Goal: Navigation & Orientation: Find specific page/section

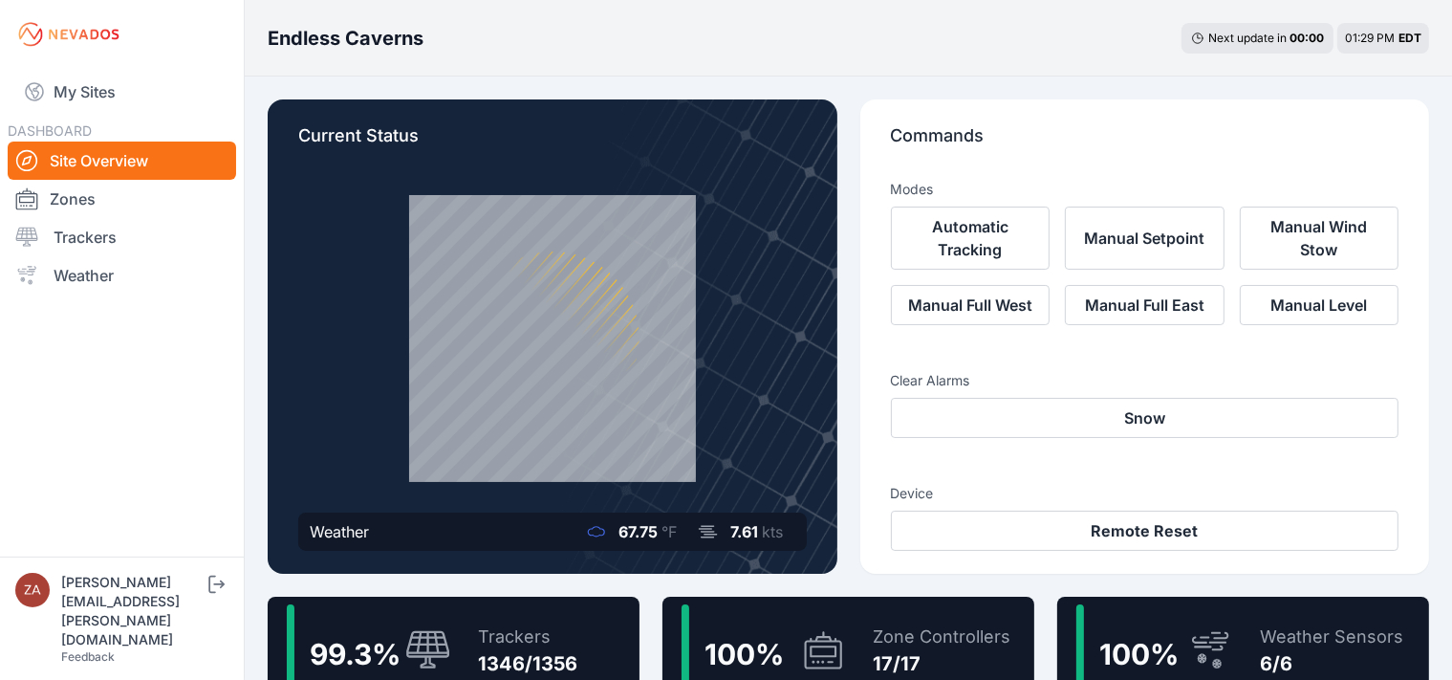
click at [53, 98] on link "My Sites" at bounding box center [122, 92] width 229 height 46
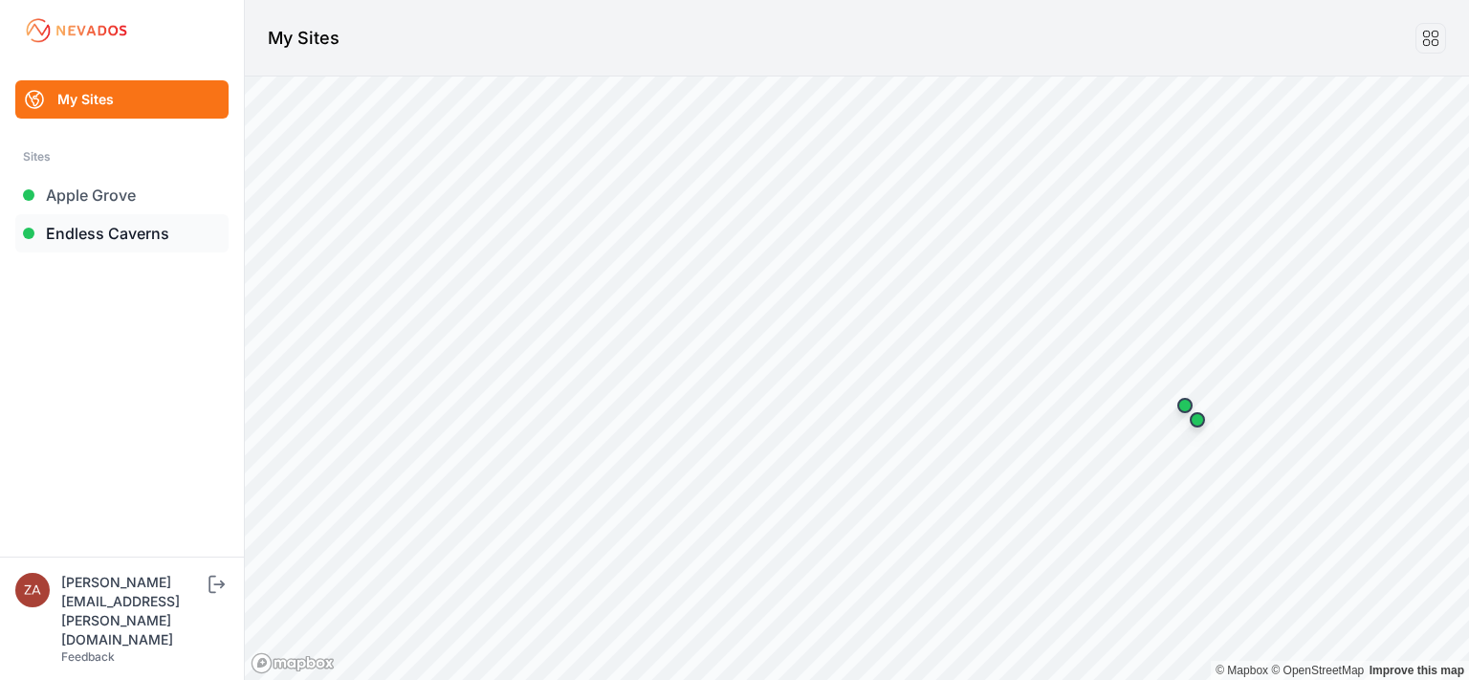
click at [105, 242] on link "Endless Caverns" at bounding box center [121, 233] width 213 height 38
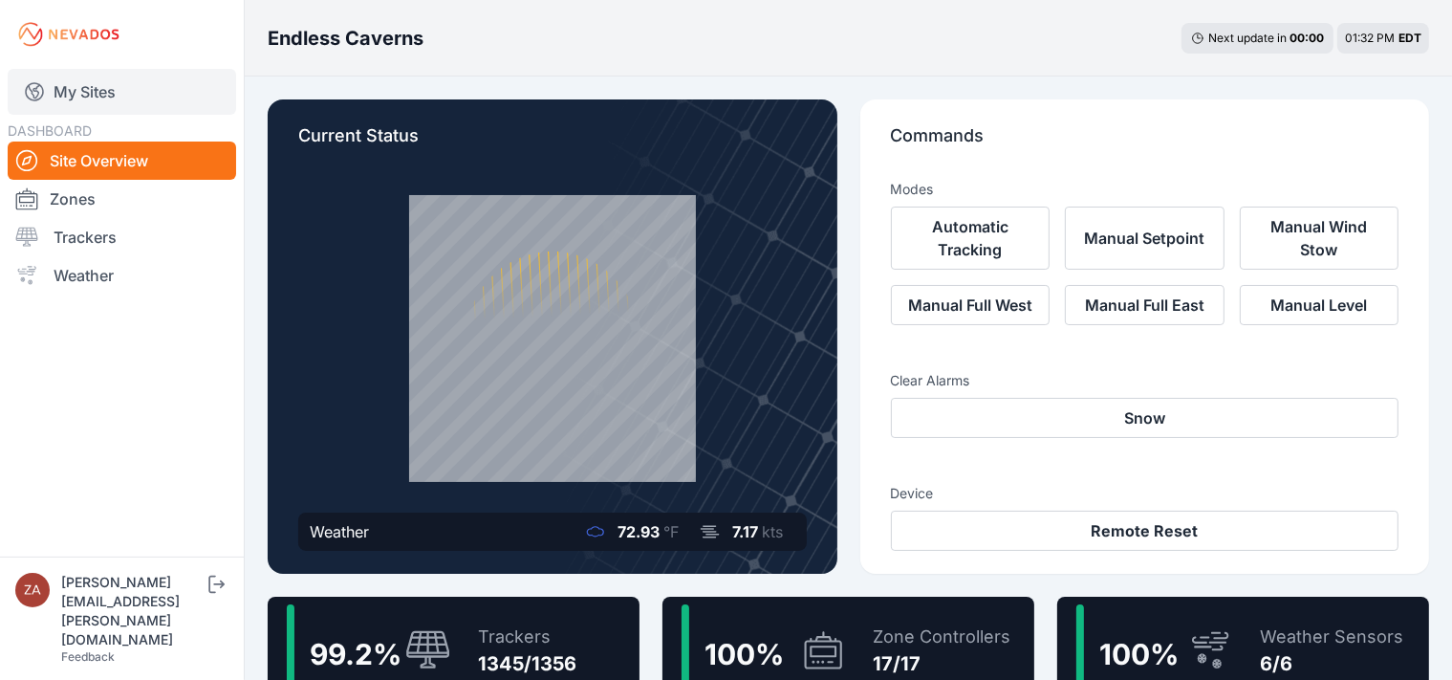
click at [138, 97] on link "My Sites" at bounding box center [122, 92] width 229 height 46
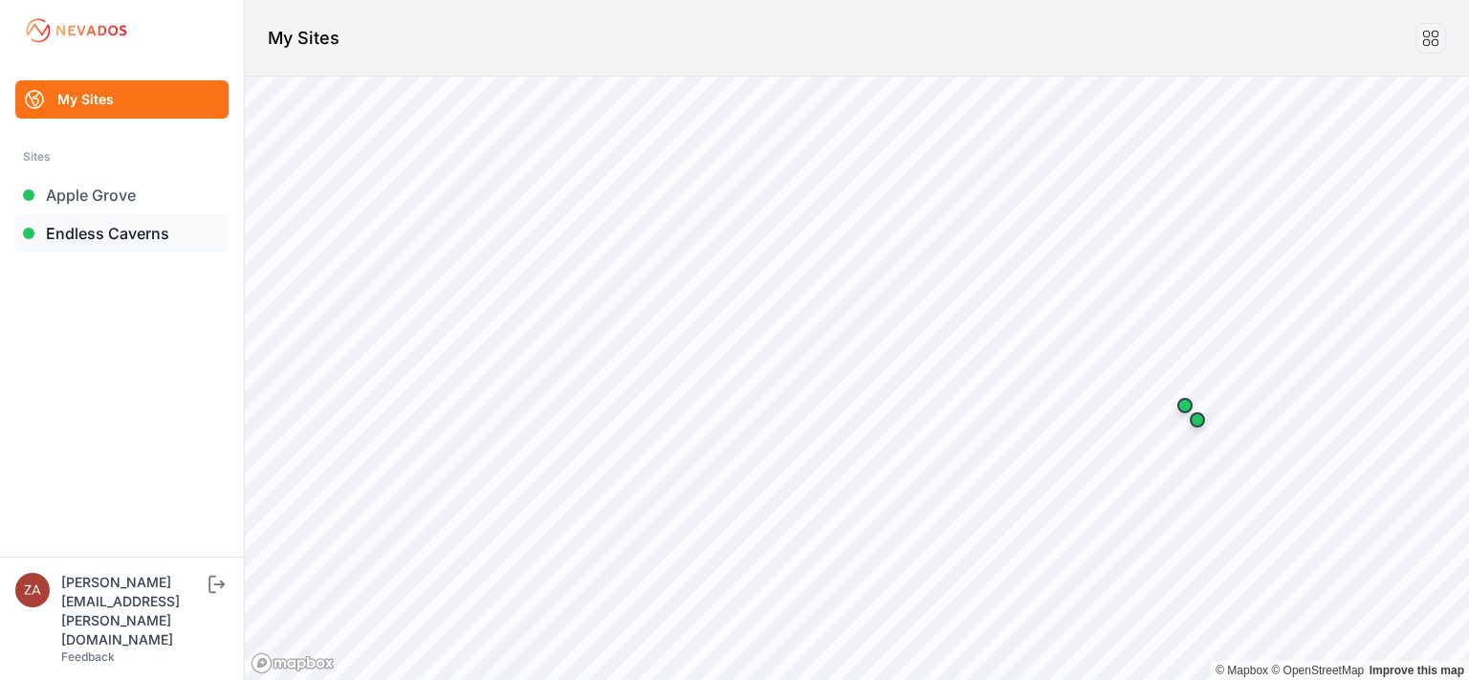
click at [97, 228] on link "Endless Caverns" at bounding box center [121, 233] width 213 height 38
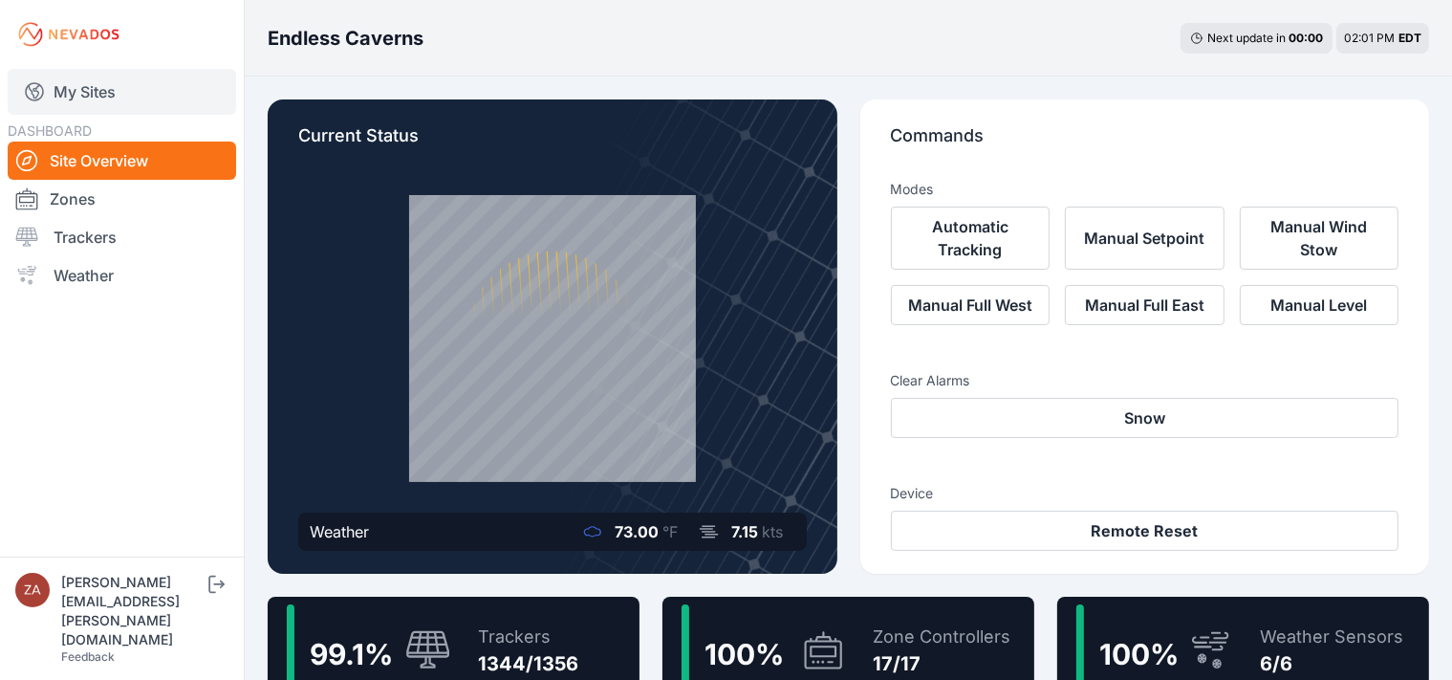
click at [88, 94] on link "My Sites" at bounding box center [122, 92] width 229 height 46
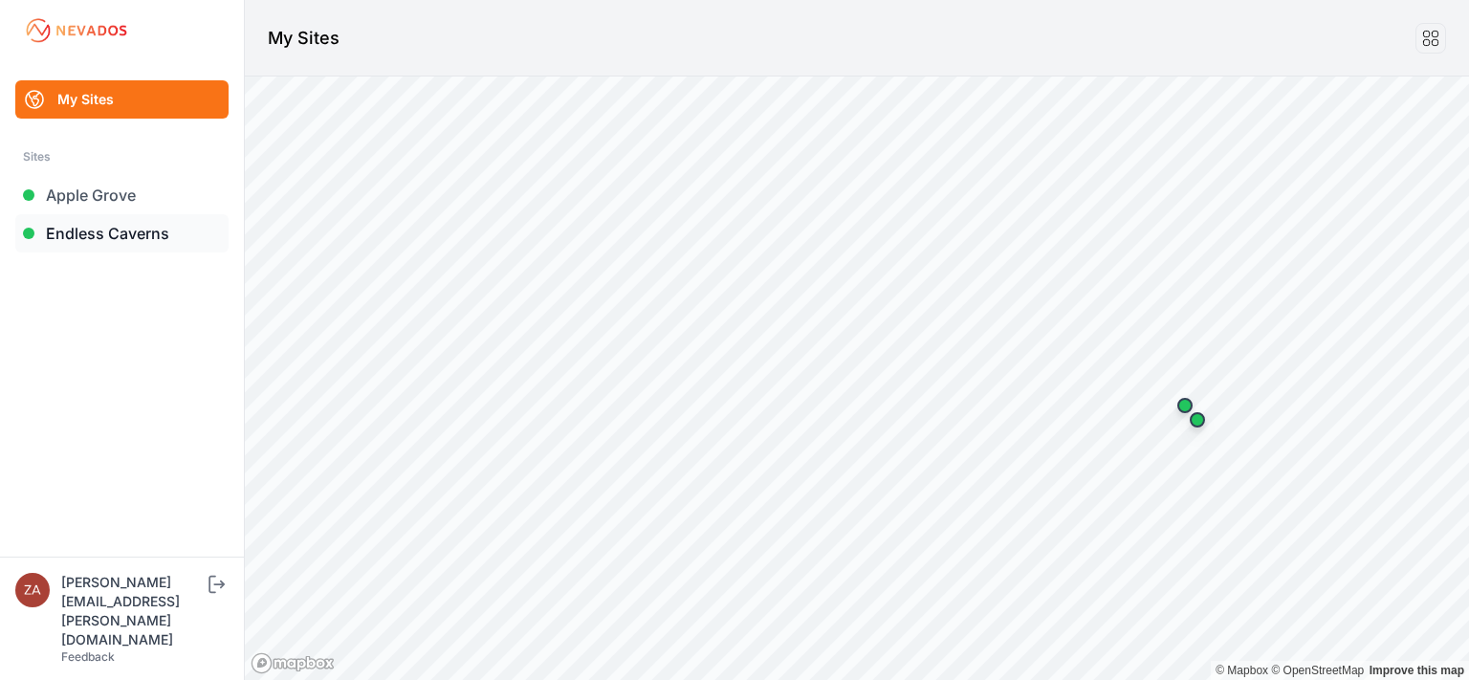
click at [120, 242] on link "Endless Caverns" at bounding box center [121, 233] width 213 height 38
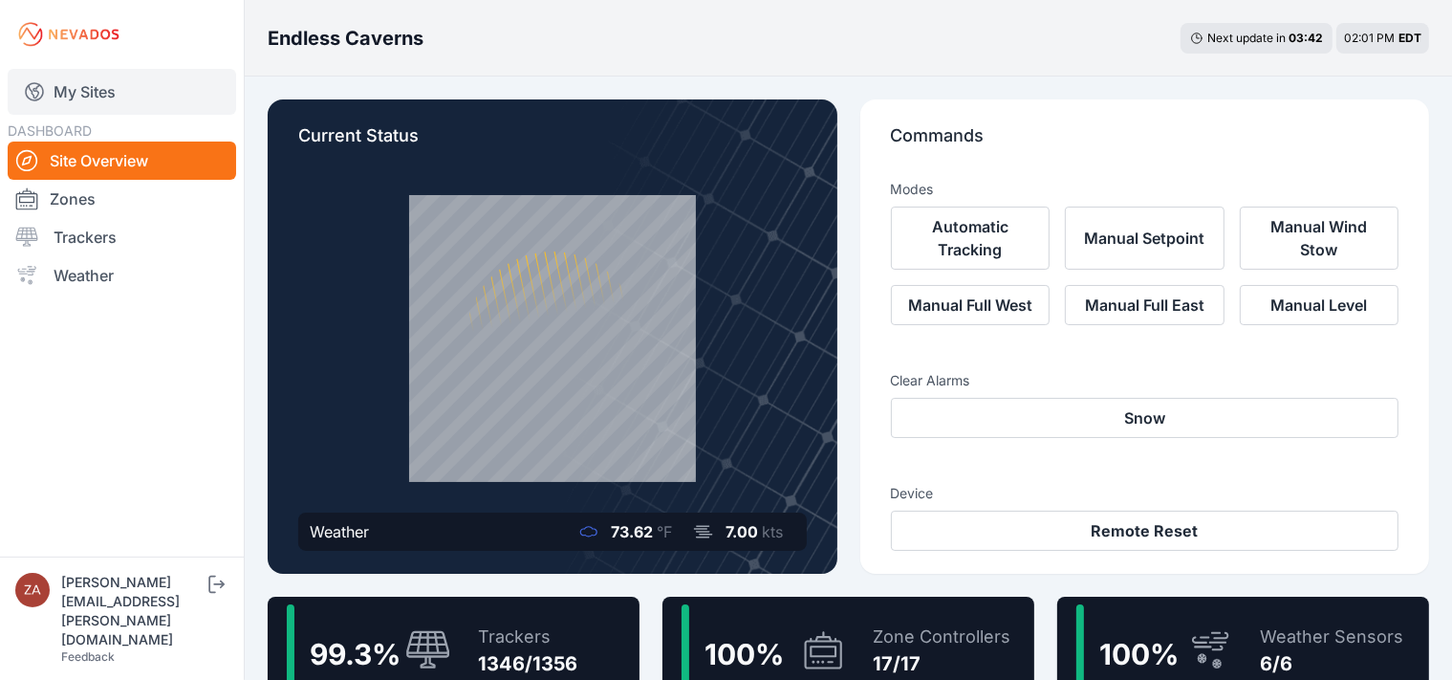
click at [107, 89] on link "My Sites" at bounding box center [122, 92] width 229 height 46
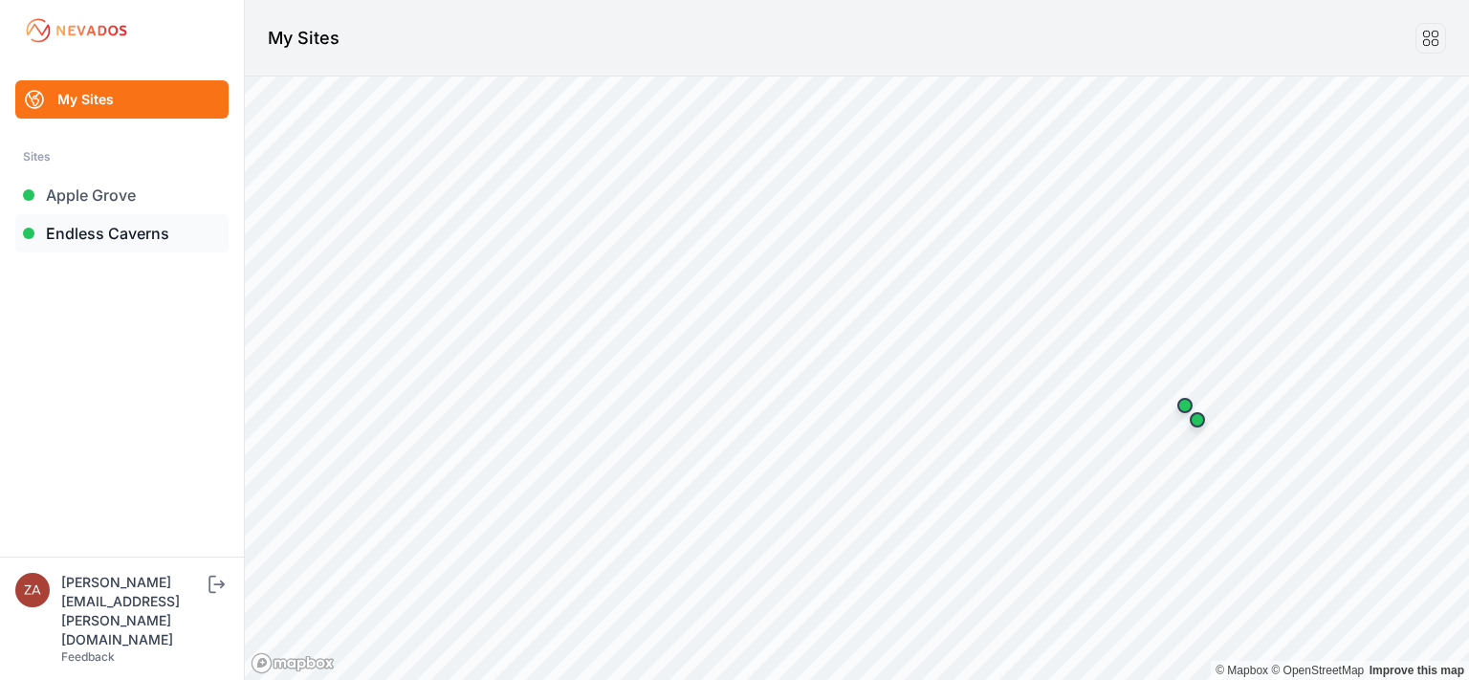
click at [67, 230] on link "Endless Caverns" at bounding box center [121, 233] width 213 height 38
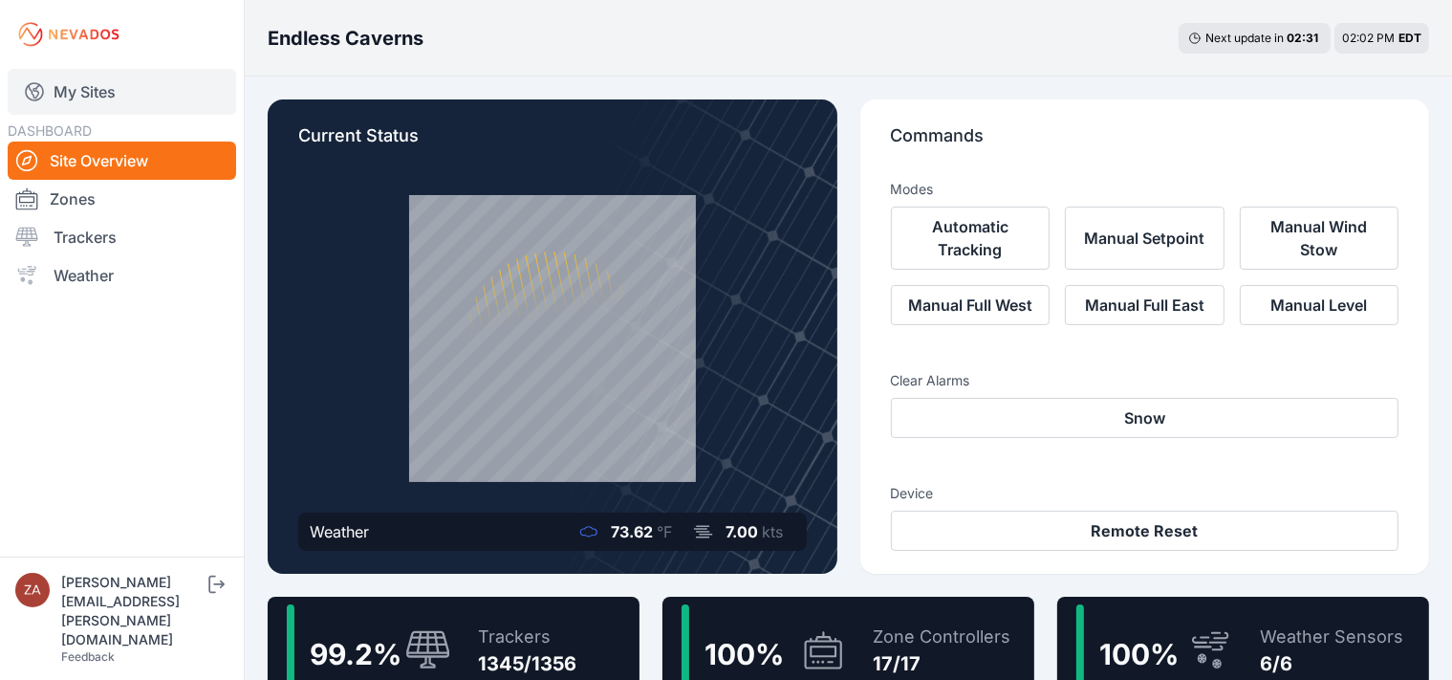
click at [110, 84] on link "My Sites" at bounding box center [122, 92] width 229 height 46
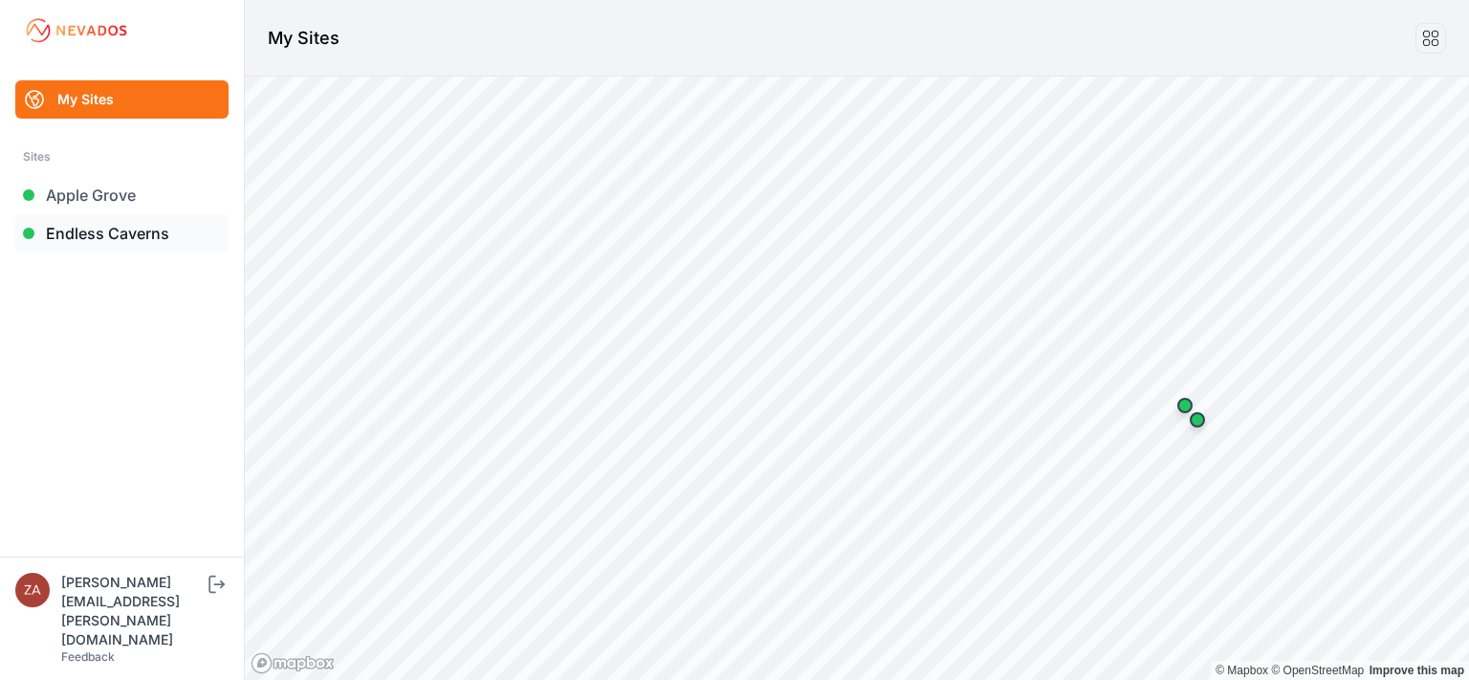
click at [87, 242] on link "Endless Caverns" at bounding box center [121, 233] width 213 height 38
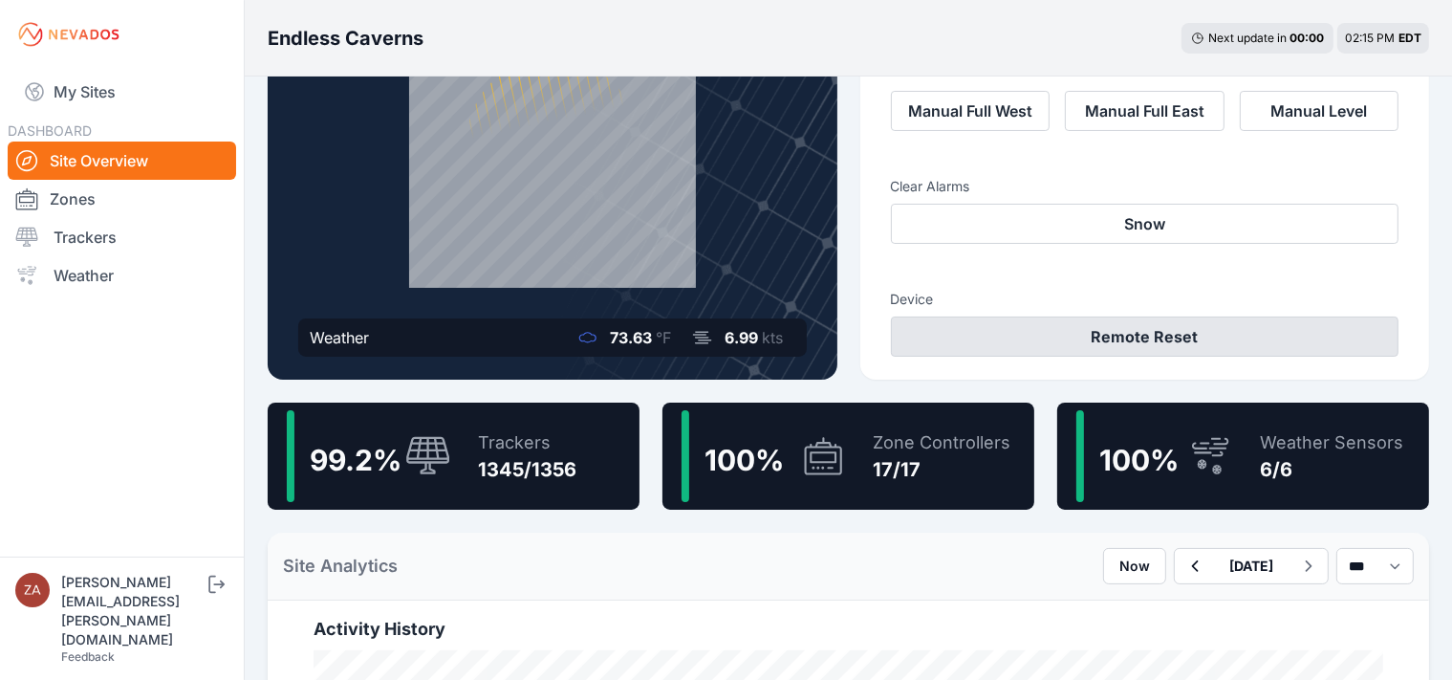
scroll to position [195, 0]
